Goal: Task Accomplishment & Management: Use online tool/utility

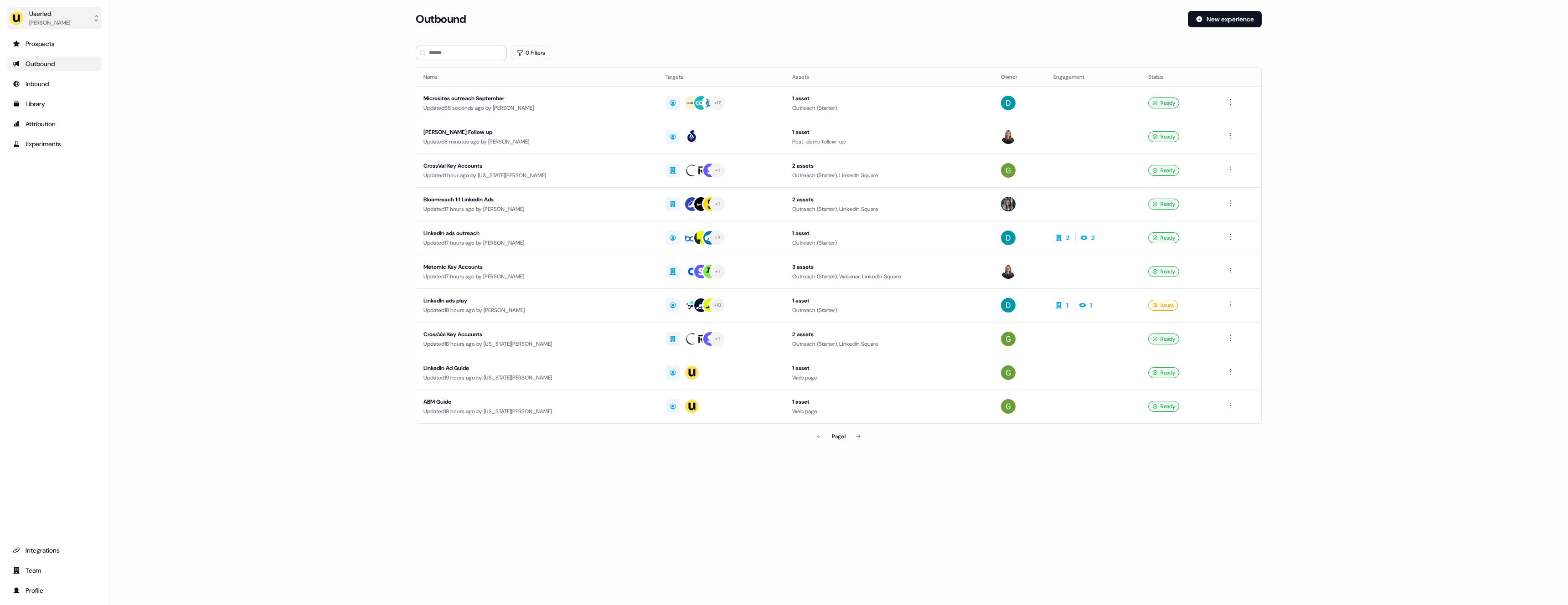
click at [71, 15] on button "Userled [PERSON_NAME]" at bounding box center [54, 18] width 94 height 22
click at [48, 46] on div "Impersonate (Admin)" at bounding box center [54, 43] width 86 height 16
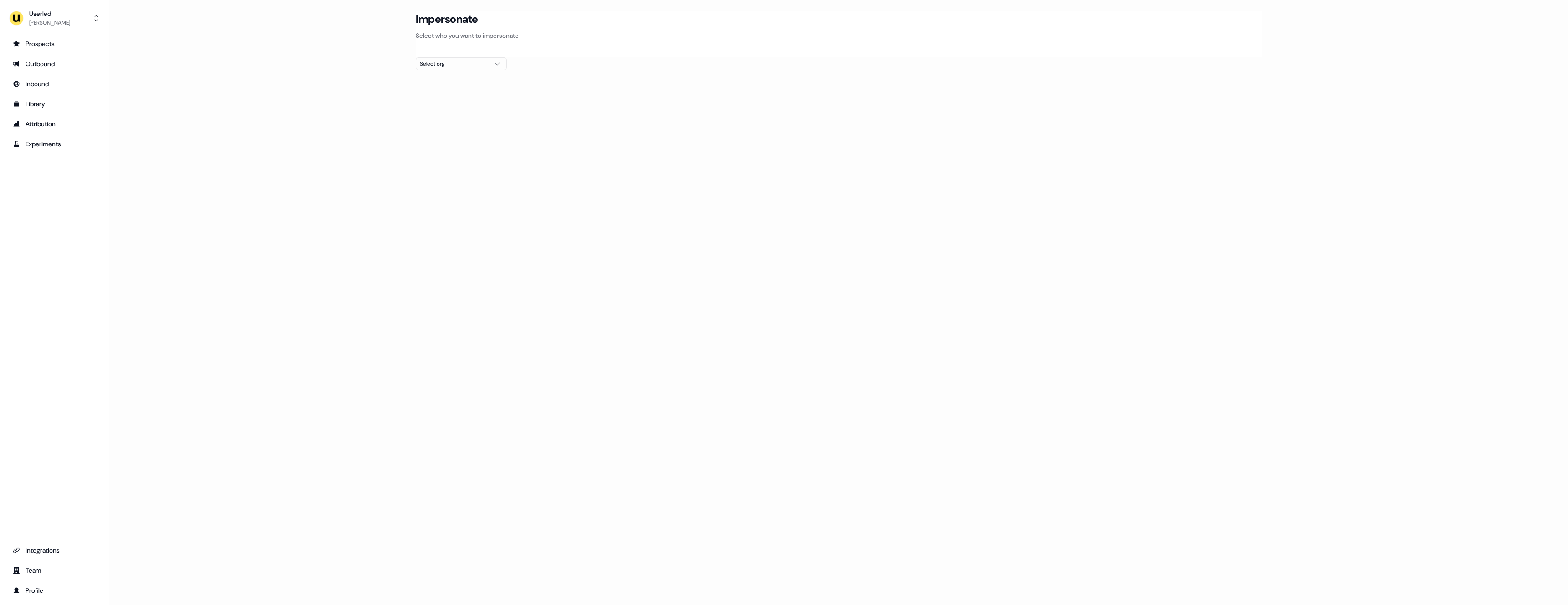
click at [478, 66] on div "Select org" at bounding box center [454, 63] width 68 height 9
type input "***"
click at [449, 97] on div "Telgorithm" at bounding box center [461, 97] width 90 height 15
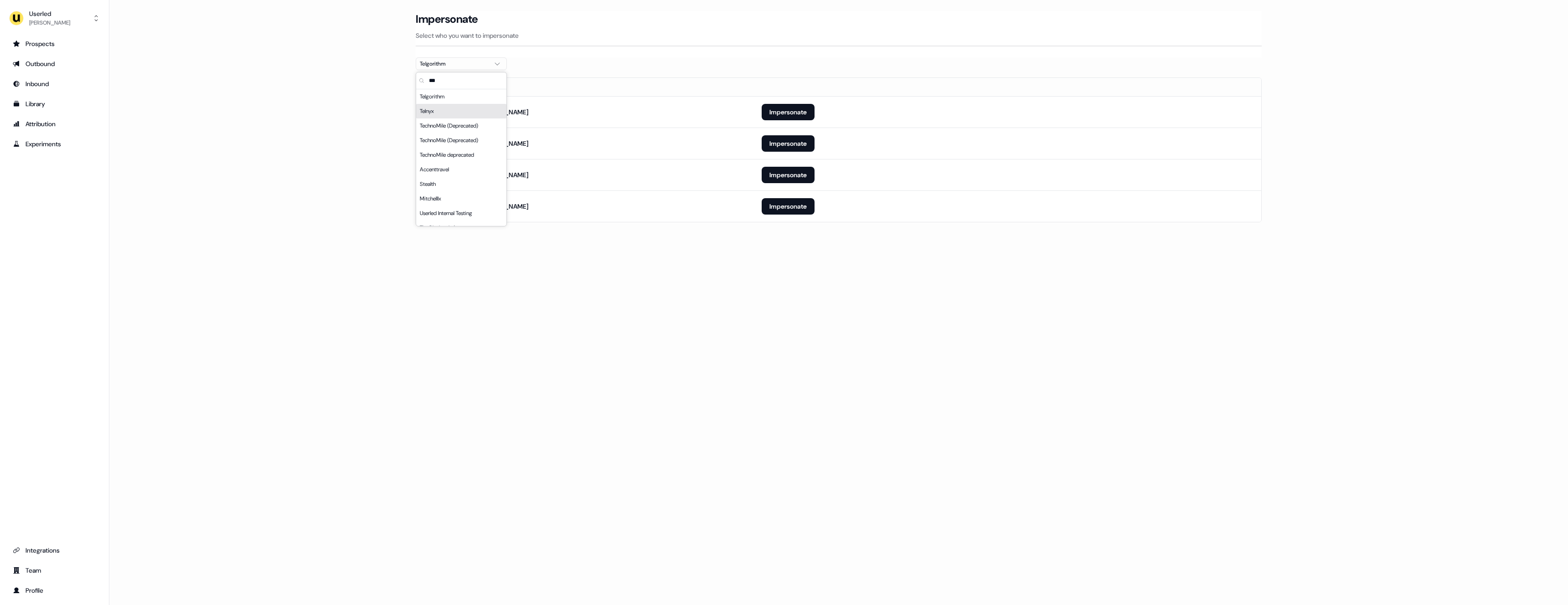
click at [704, 241] on section "Loading... Impersonate Select who you want to impersonate Telgorithm Email [EMA…" at bounding box center [839, 129] width 875 height 237
click at [792, 170] on button "Impersonate" at bounding box center [788, 175] width 53 height 16
